Goal: Information Seeking & Learning: Learn about a topic

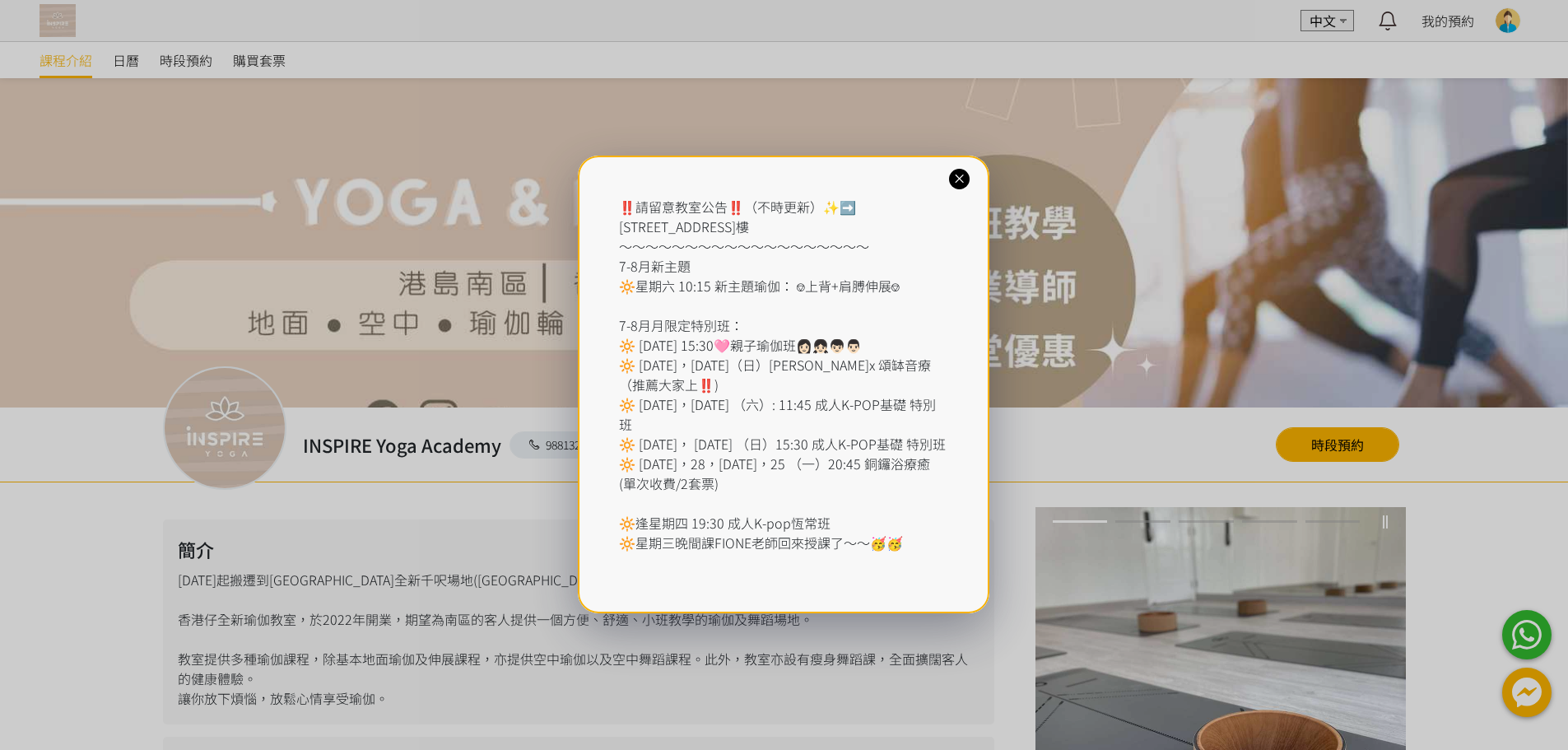
click at [960, 180] on icon at bounding box center [959, 179] width 15 height 15
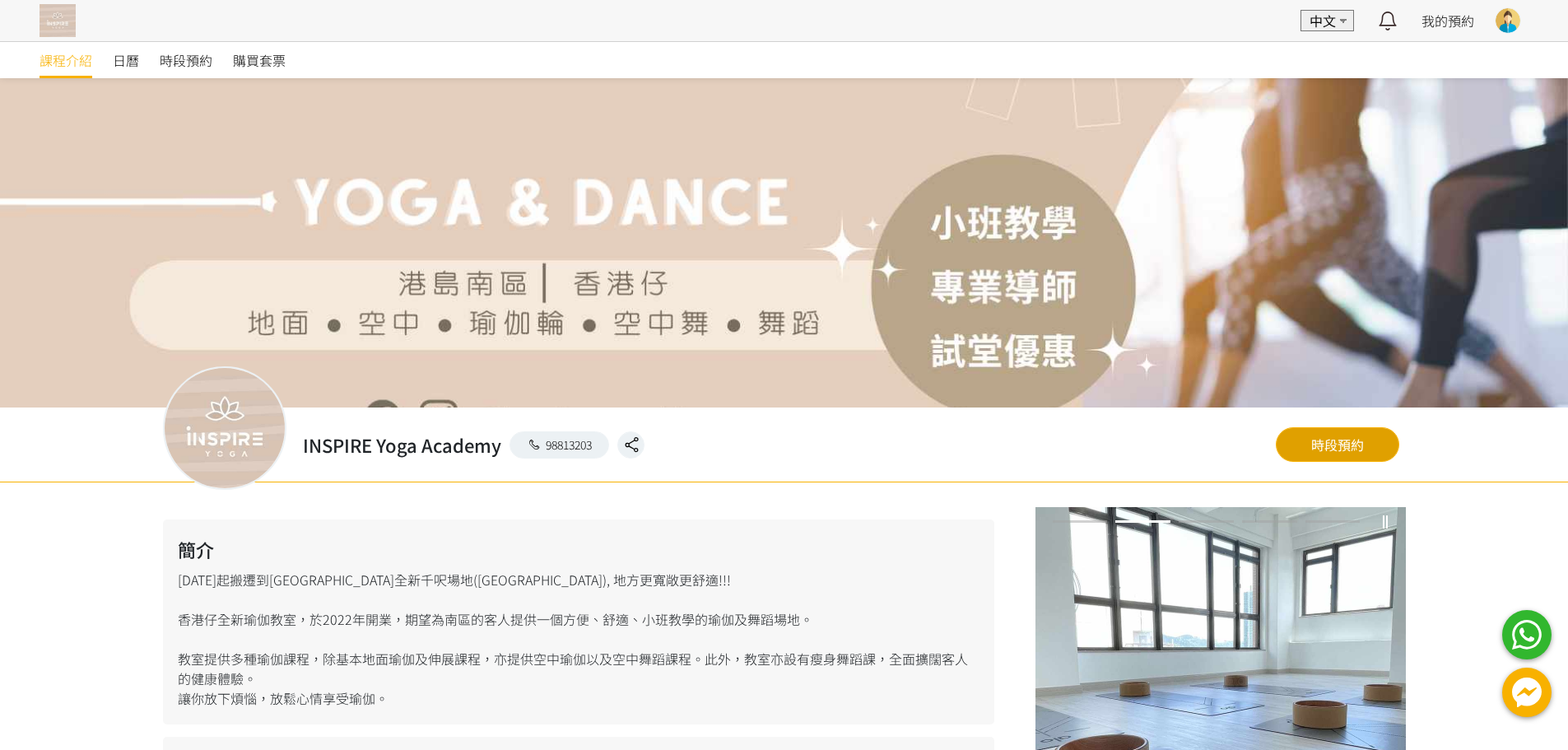
click at [1317, 451] on link "時段預約" at bounding box center [1337, 444] width 124 height 34
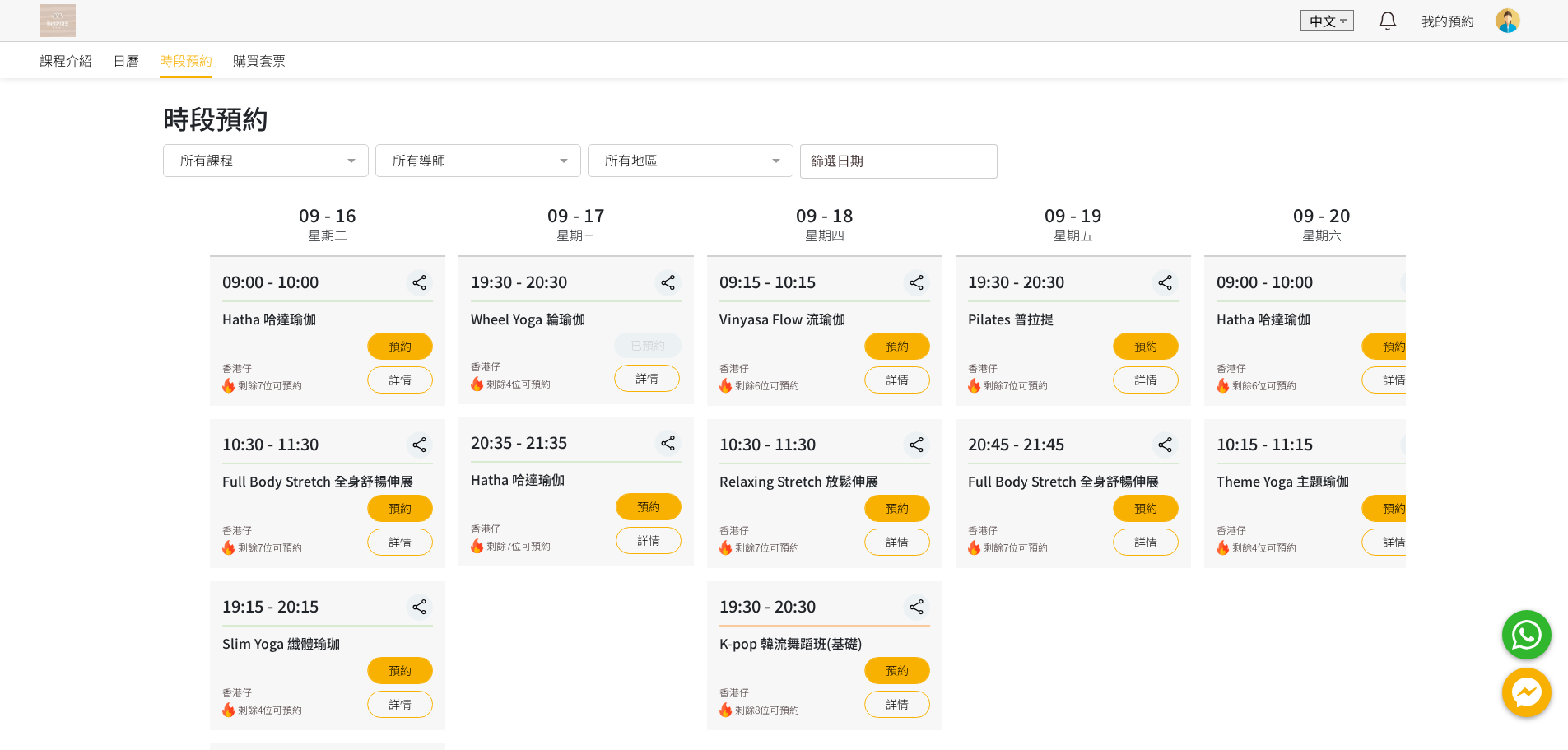
click at [764, 319] on div "Vinyasa Flow 流瑜伽" at bounding box center [824, 319] width 210 height 20
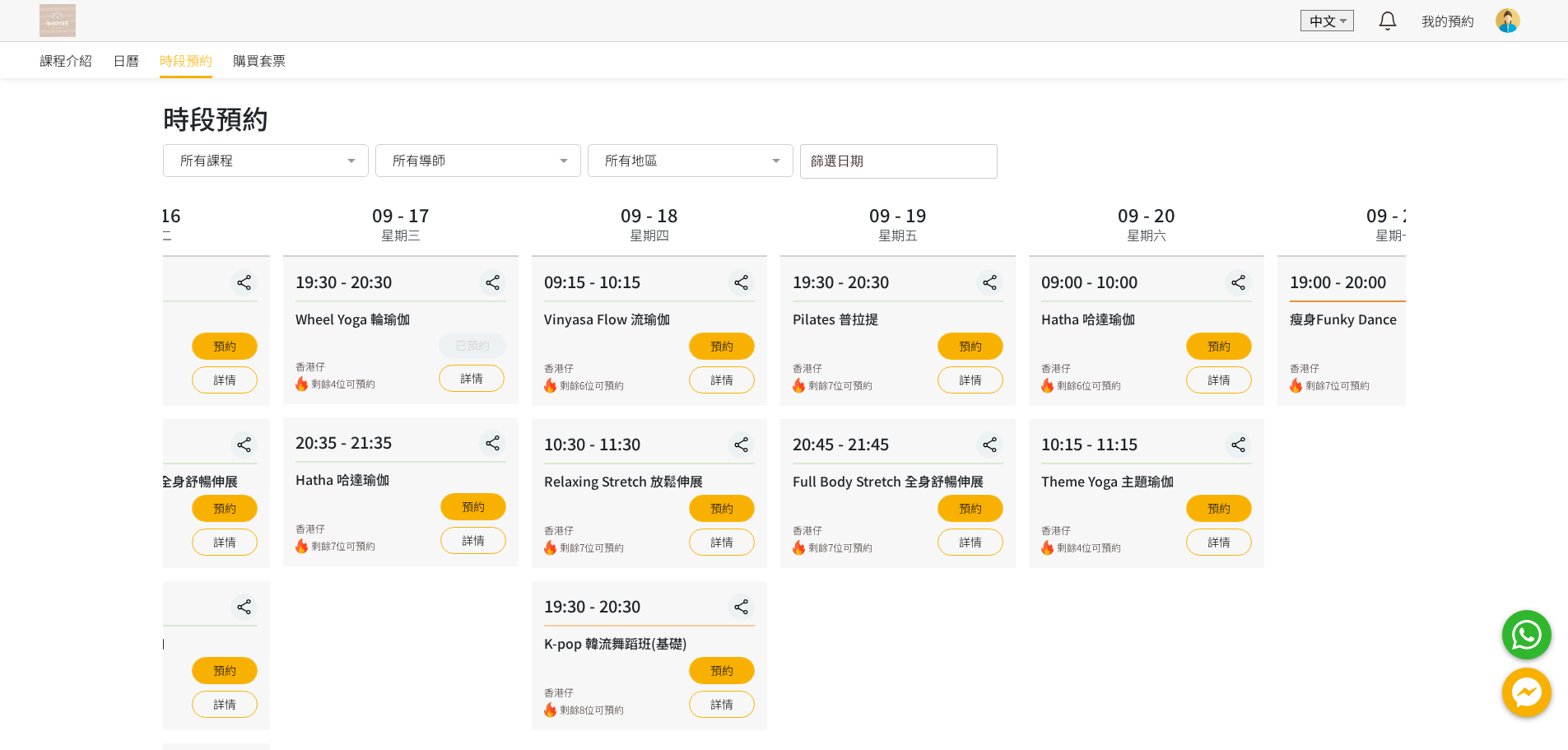
click at [621, 316] on div "Vinyasa Flow 流瑜伽" at bounding box center [649, 319] width 210 height 20
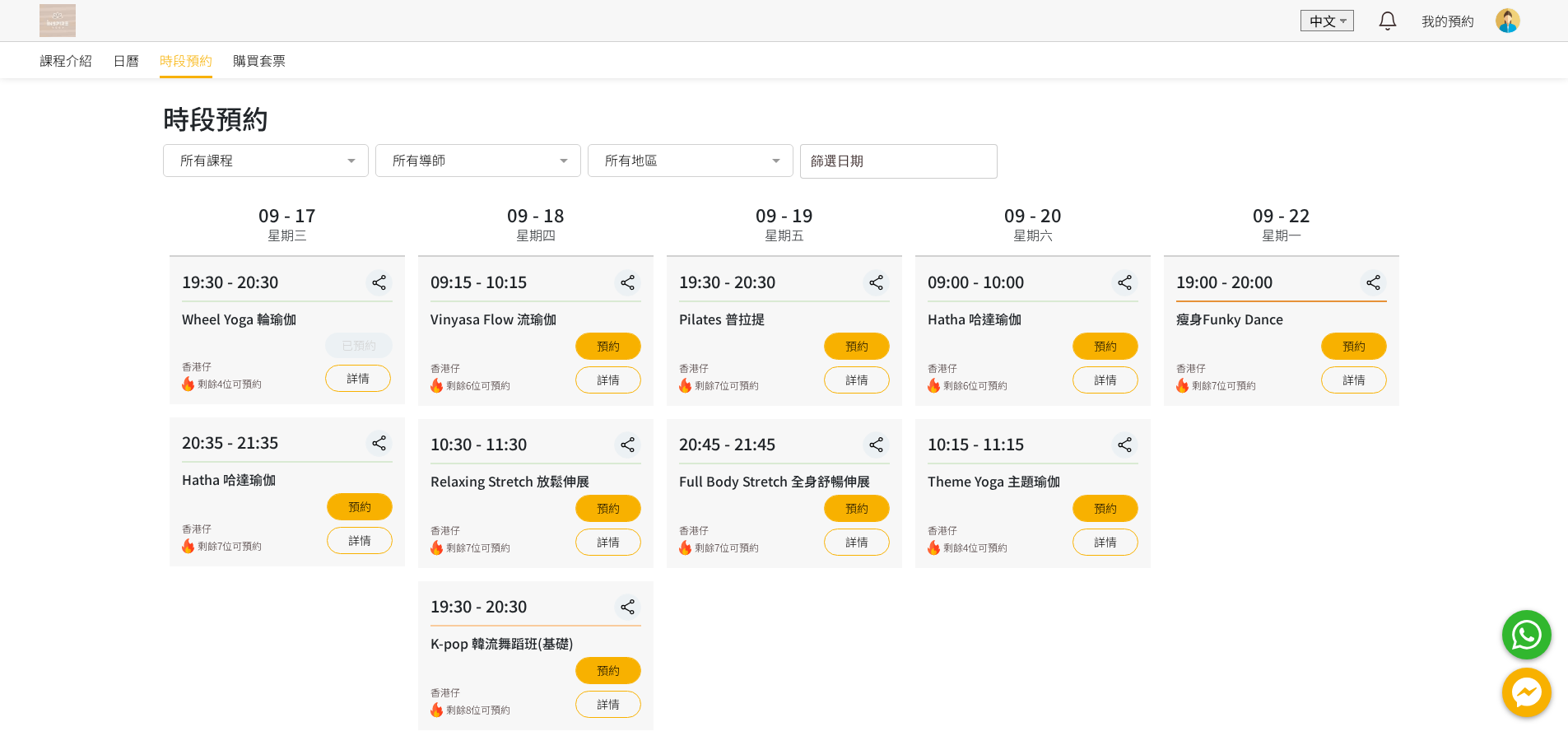
click at [499, 325] on div "Vinyasa Flow 流瑜伽" at bounding box center [535, 319] width 210 height 20
click at [603, 389] on link "詳情" at bounding box center [608, 380] width 66 height 27
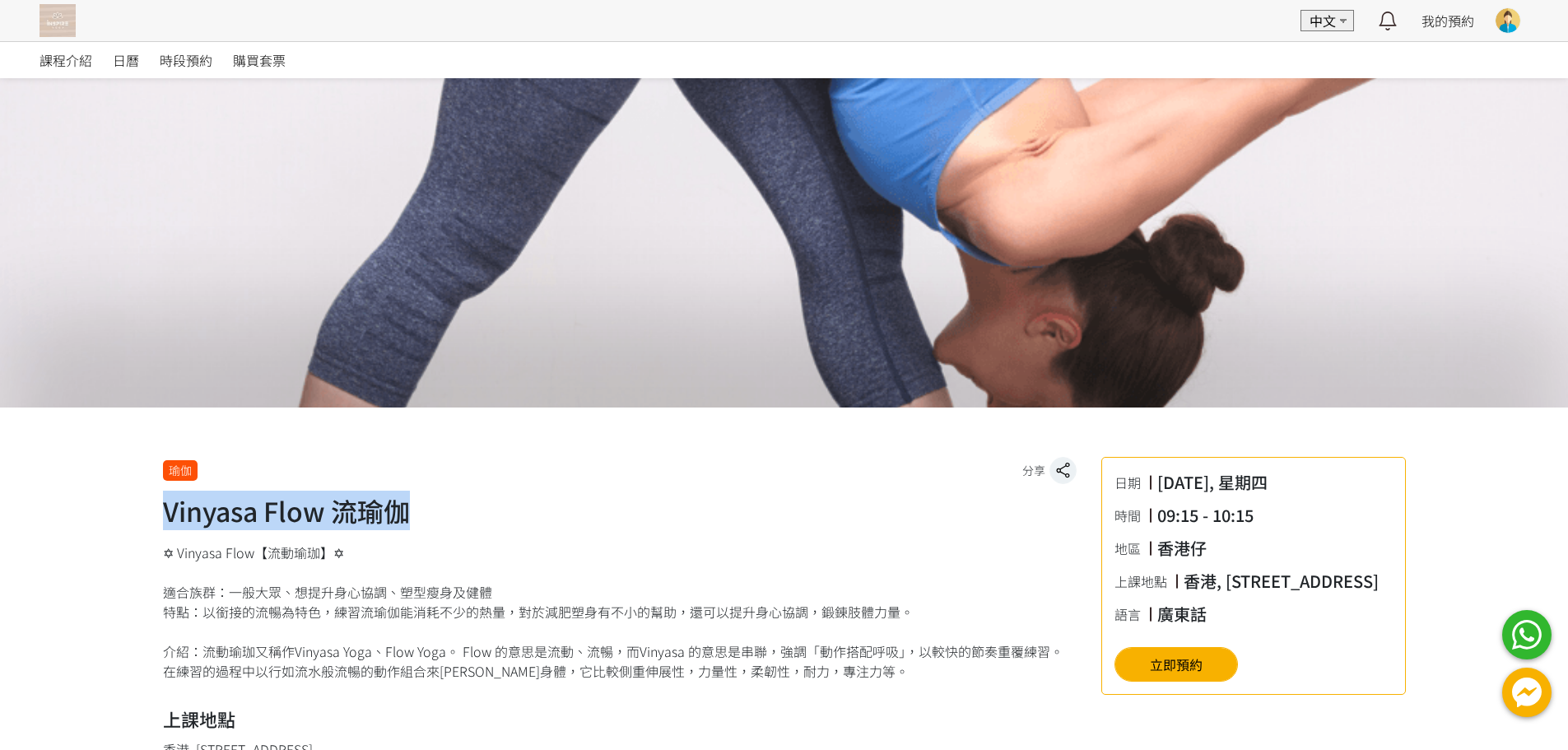
drag, startPoint x: 161, startPoint y: 509, endPoint x: 421, endPoint y: 525, distance: 260.5
copy h1 "Vinyasa Flow 流瑜伽"
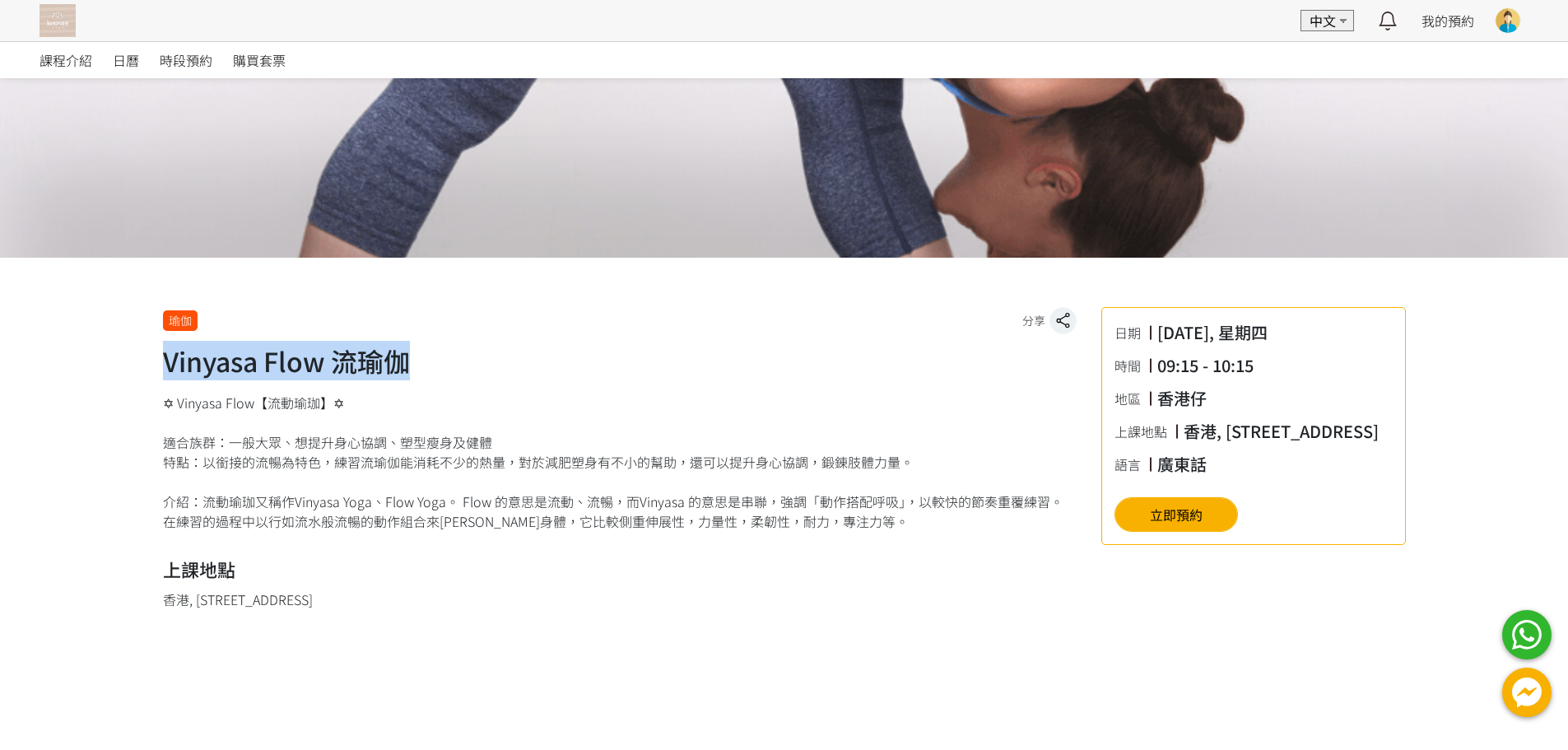
scroll to position [329, 0]
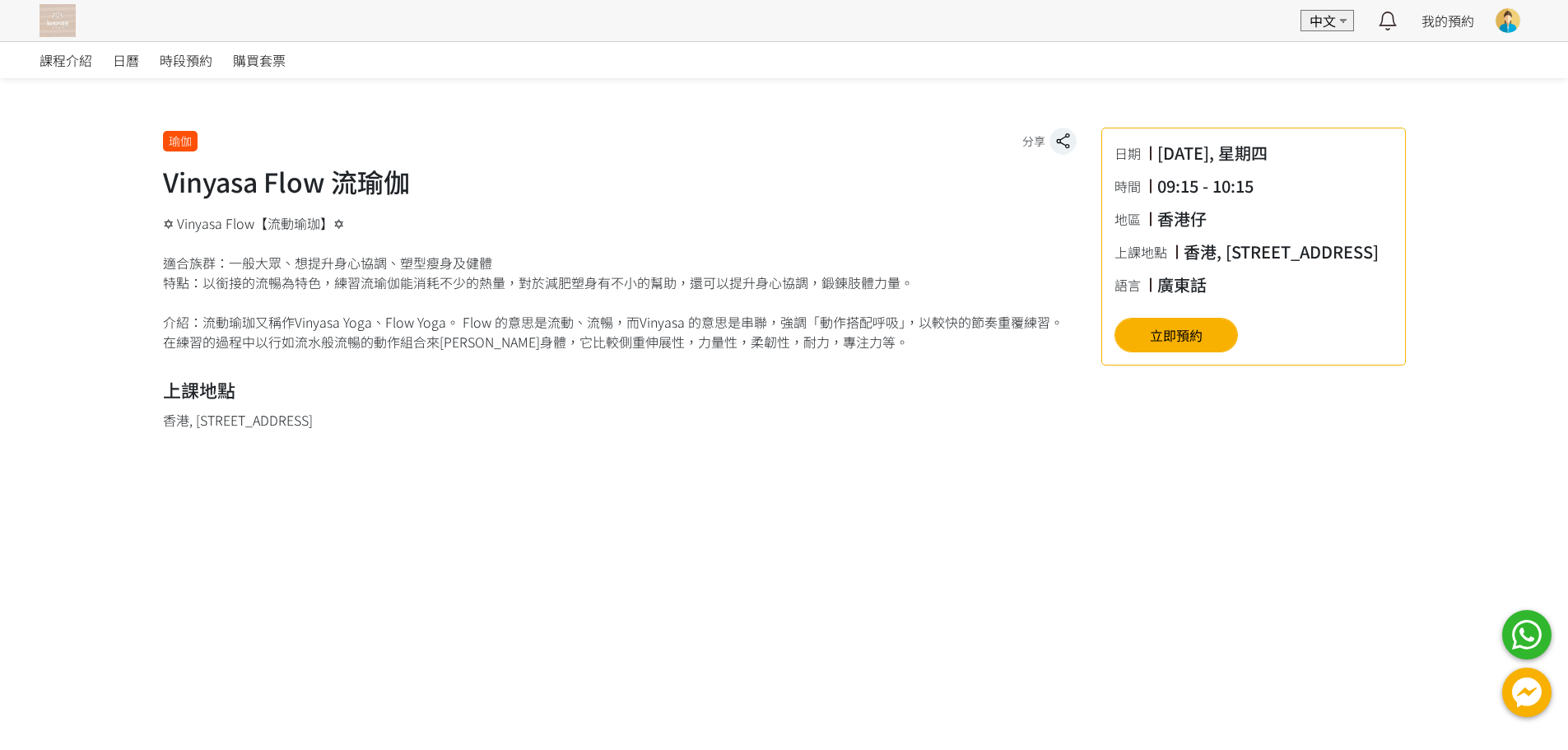
click at [696, 224] on div "✡ Vinyasa Flow【流動瑜珈】✡ 適合族群：一般大眾、想提升身心協調、塑型瘦身及健體 特點：以銜接的流暢為特色，練習流瑜伽能消耗不少的熱量，對於減肥…" at bounding box center [620, 282] width 914 height 138
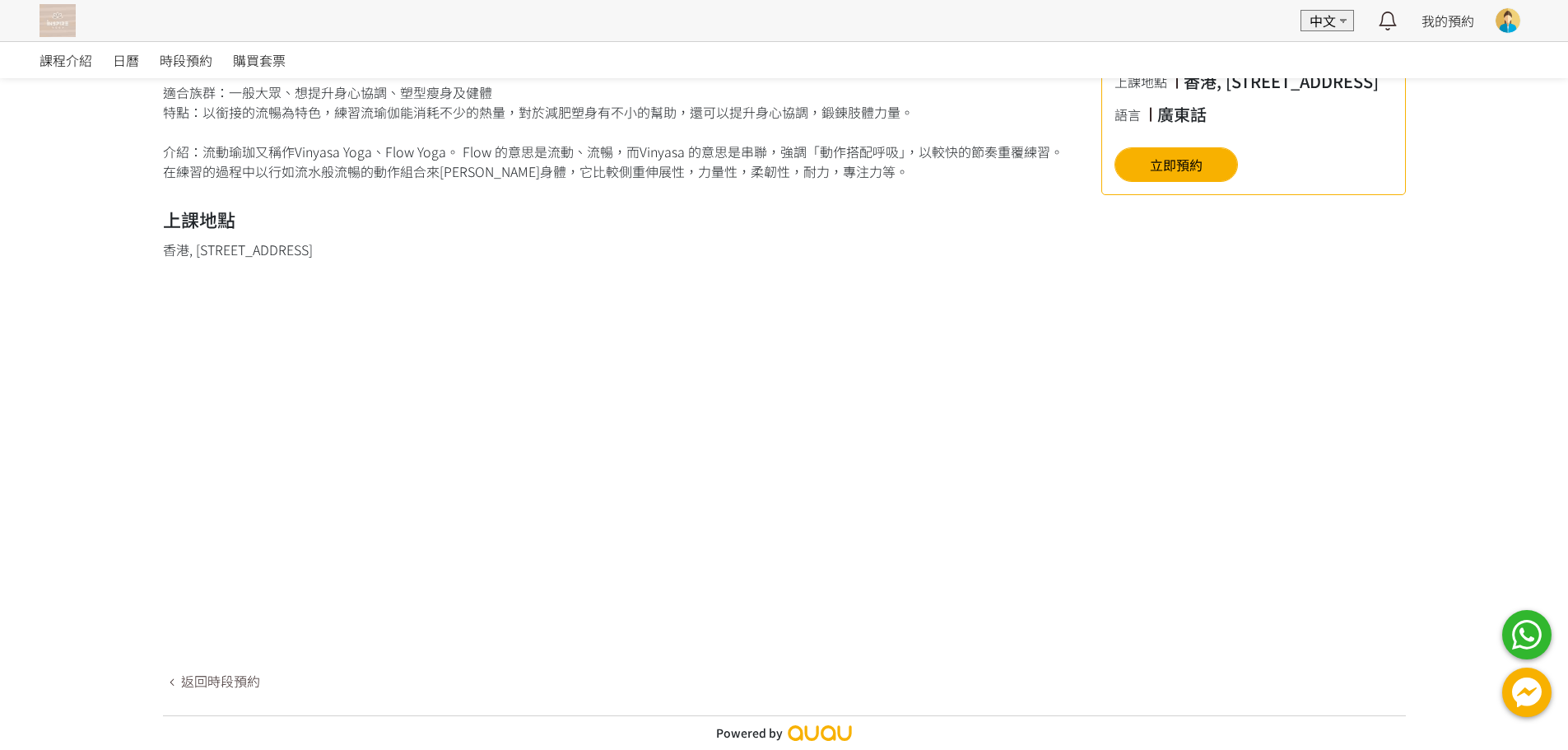
scroll to position [0, 0]
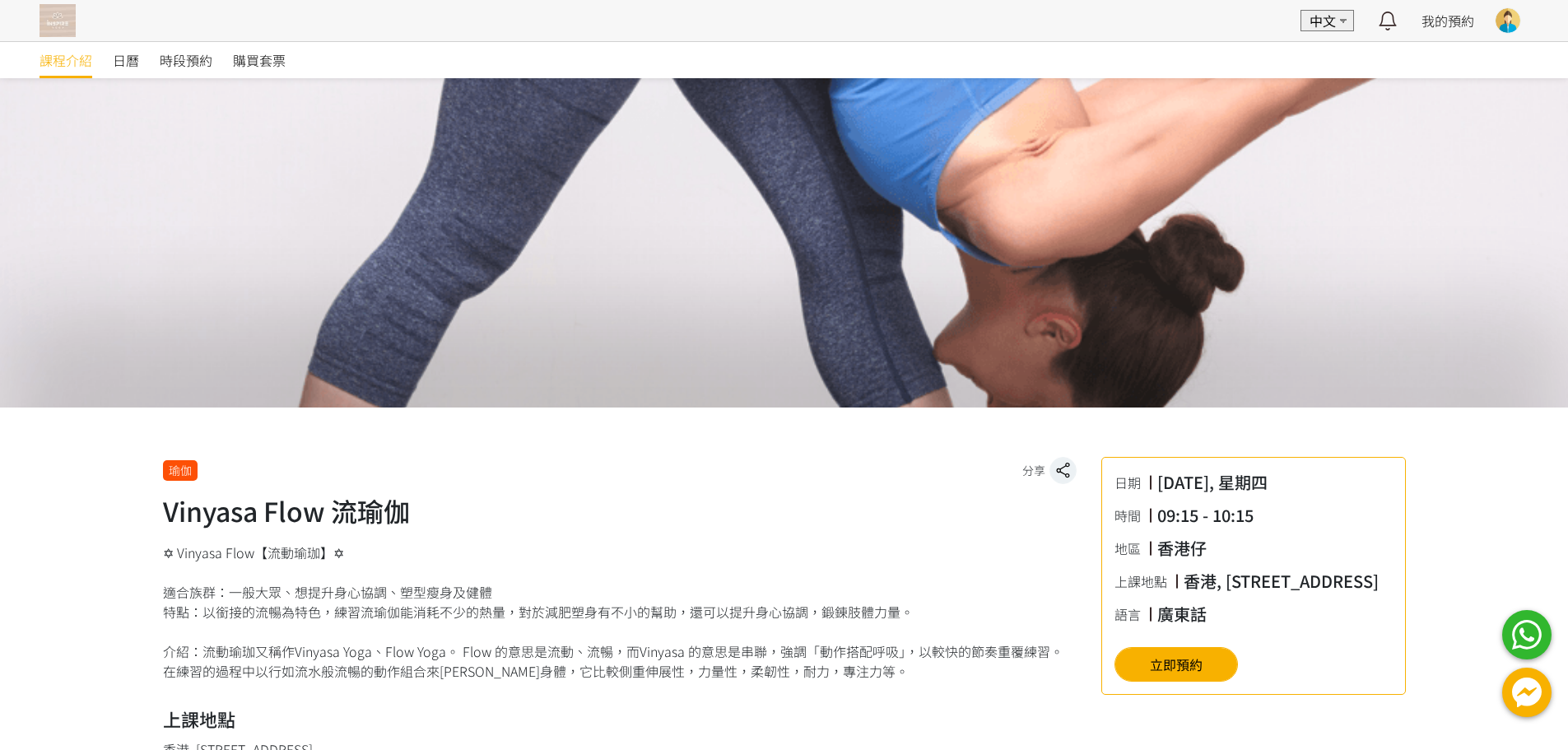
click at [83, 52] on span "課程介紹" at bounding box center [66, 60] width 52 height 20
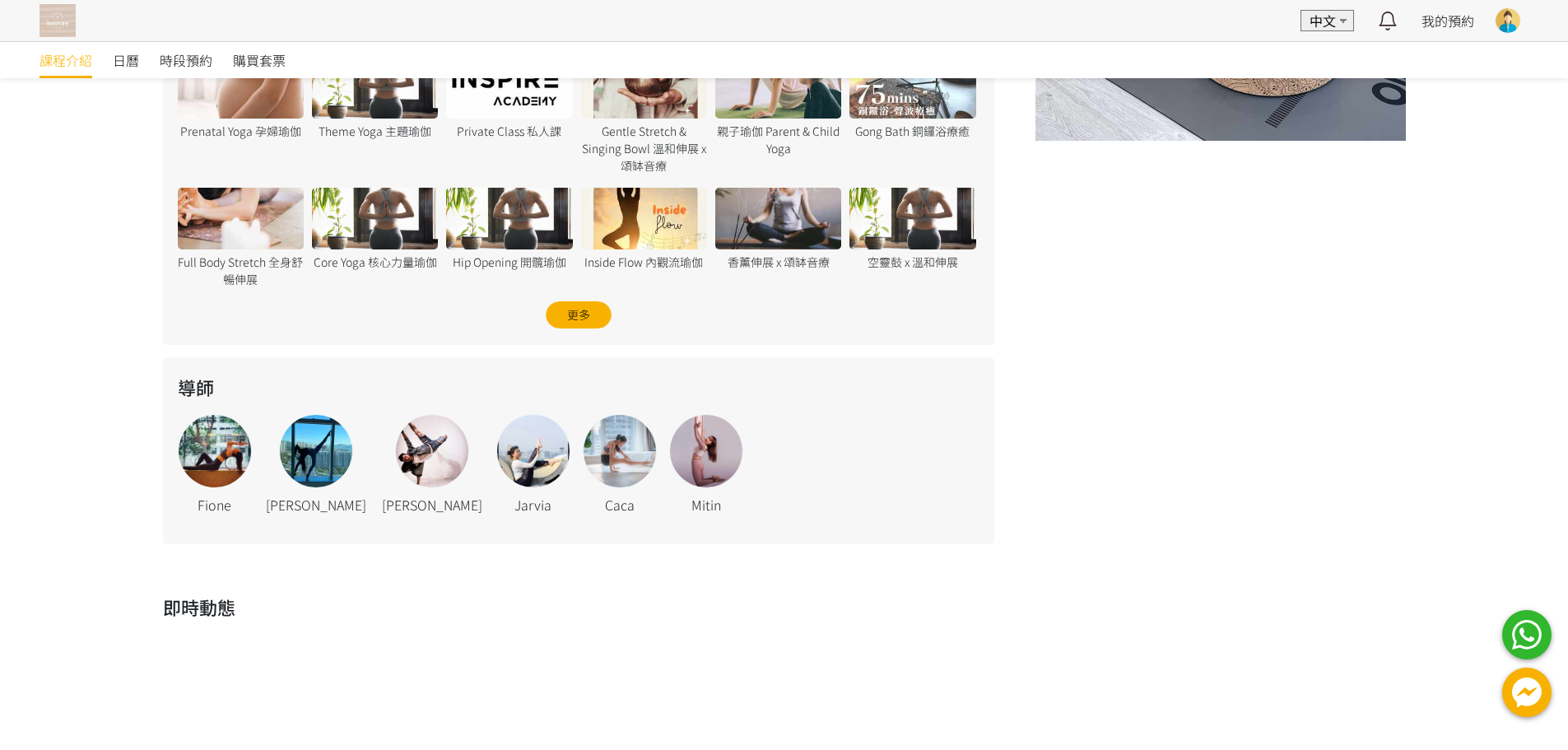
scroll to position [962, 0]
